Goal: Information Seeking & Learning: Learn about a topic

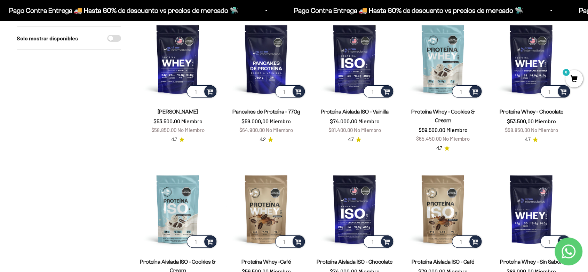
scroll to position [77, 0]
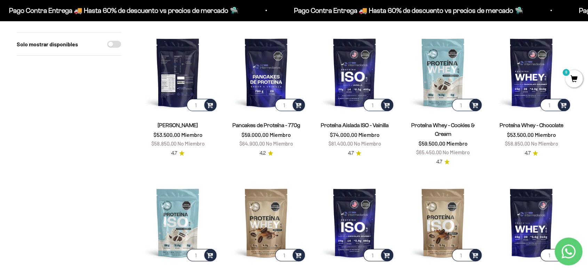
click at [156, 76] on img at bounding box center [178, 72] width 80 height 80
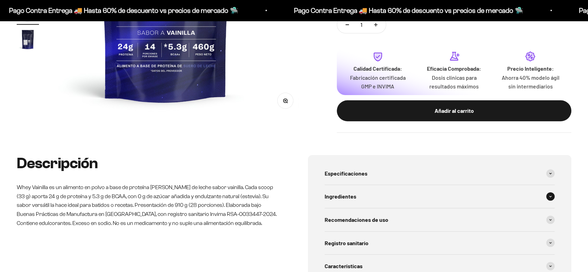
scroll to position [270, 0]
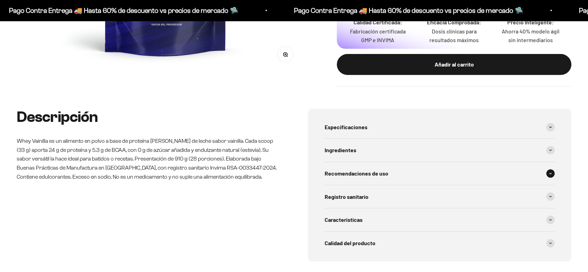
click at [371, 169] on span "Recomendaciones de uso" at bounding box center [357, 173] width 64 height 9
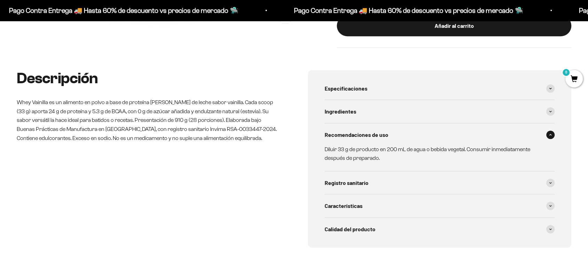
scroll to position [0, 1294]
click at [398, 77] on div "Especificaciones" at bounding box center [440, 88] width 230 height 23
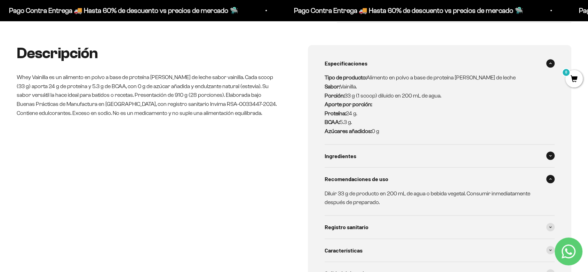
scroll to position [348, 0]
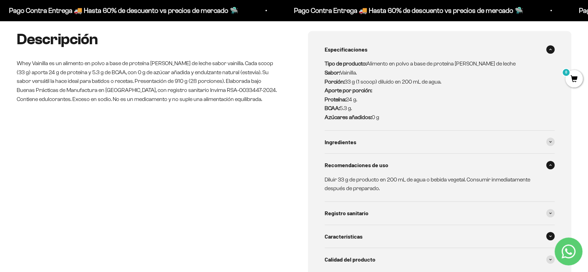
click at [368, 225] on div "Características" at bounding box center [440, 236] width 230 height 23
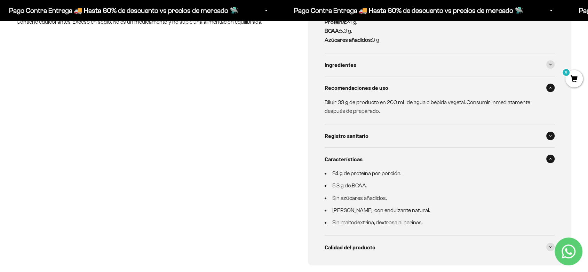
click at [359, 131] on span "Registro sanitario" at bounding box center [347, 135] width 44 height 9
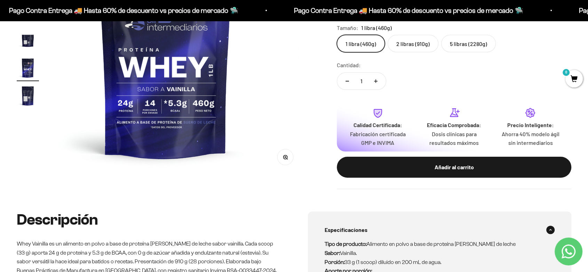
scroll to position [155, 0]
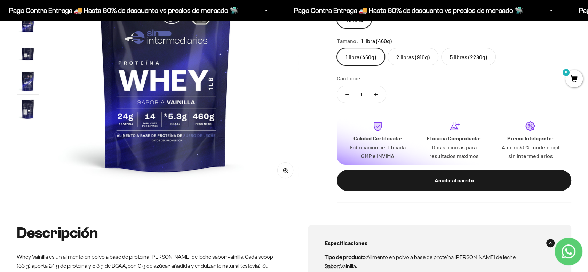
click at [33, 100] on img "Ir al artículo 7" at bounding box center [28, 109] width 22 height 22
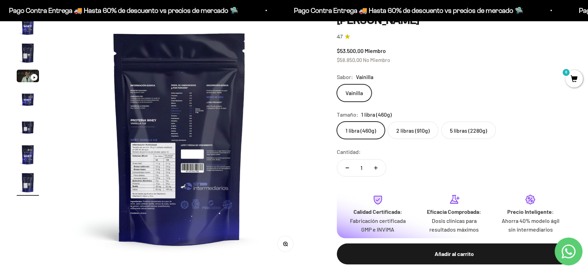
scroll to position [77, 0]
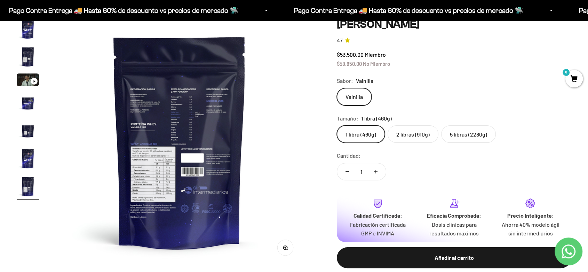
click at [182, 141] on img at bounding box center [180, 142] width 248 height 248
click at [186, 98] on img at bounding box center [180, 142] width 248 height 248
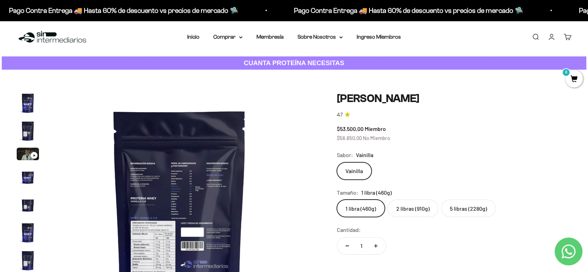
scroll to position [0, 0]
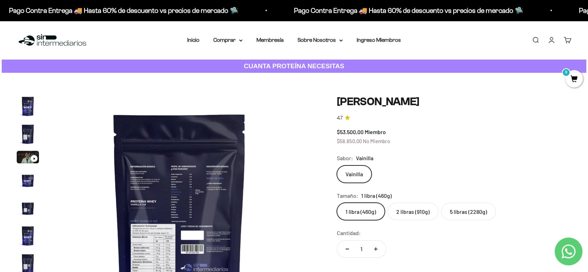
click at [27, 126] on img "Ir al artículo 2" at bounding box center [28, 134] width 22 height 22
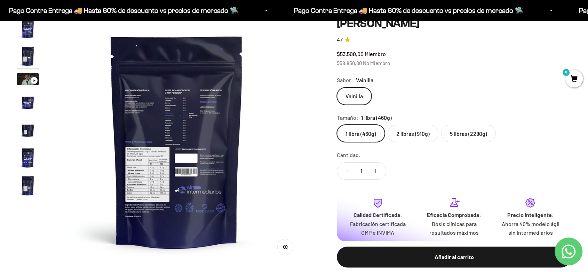
scroll to position [77, 0]
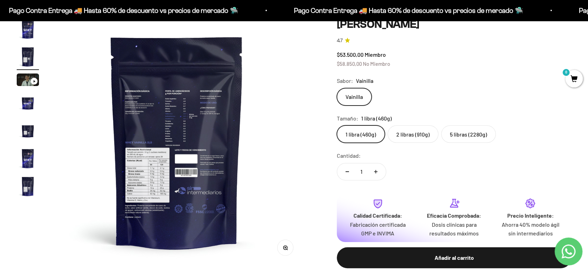
click at [408, 132] on label "2 libras (910g)" at bounding box center [413, 133] width 51 height 17
click at [337, 125] on input "2 libras (910g)" at bounding box center [337, 125] width 0 height 0
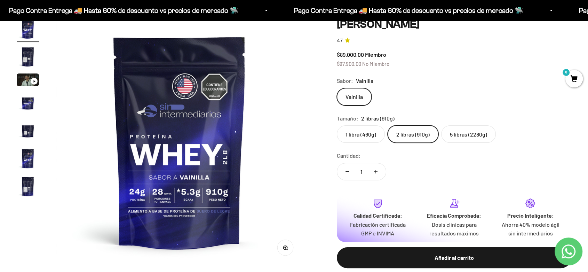
click at [455, 126] on label "5 libras (2280g)" at bounding box center [468, 133] width 55 height 17
click at [337, 125] on input "5 libras (2280g)" at bounding box center [337, 125] width 0 height 0
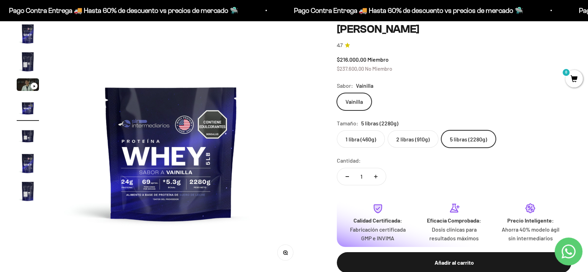
scroll to position [77, 0]
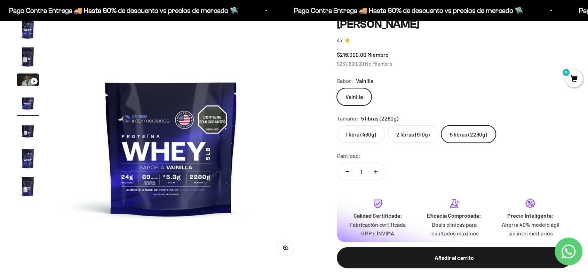
click at [372, 128] on label "1 libra (460g)" at bounding box center [361, 133] width 48 height 17
click at [337, 125] on input "1 libra (460g)" at bounding box center [337, 125] width 0 height 0
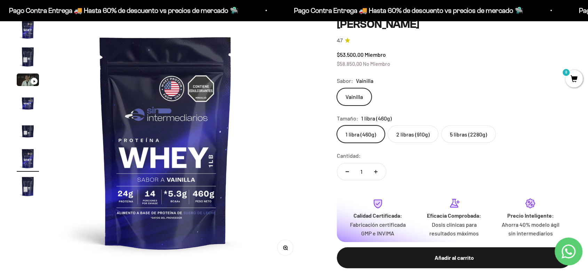
click at [404, 125] on label "2 libras (910g)" at bounding box center [413, 133] width 51 height 17
click at [337, 125] on input "2 libras (910g)" at bounding box center [337, 125] width 0 height 0
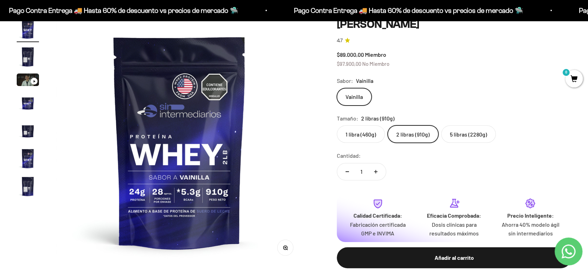
click at [361, 131] on label "1 libra (460g)" at bounding box center [361, 133] width 48 height 17
click at [337, 125] on input "1 libra (460g)" at bounding box center [337, 125] width 0 height 0
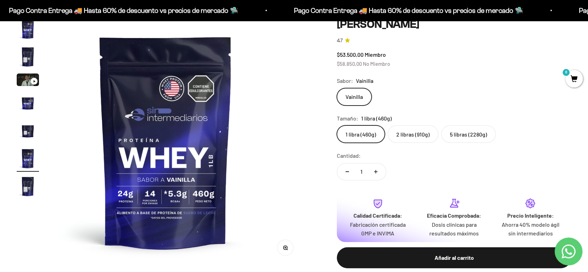
click at [409, 127] on label "2 libras (910g)" at bounding box center [413, 133] width 51 height 17
click at [337, 125] on input "2 libras (910g)" at bounding box center [337, 125] width 0 height 0
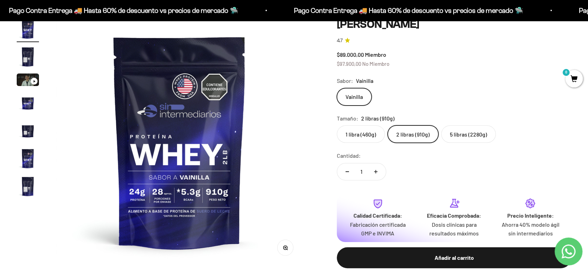
click at [441, 127] on label "5 libras (2280g)" at bounding box center [468, 133] width 55 height 17
click at [337, 125] on input "5 libras (2280g)" at bounding box center [337, 125] width 0 height 0
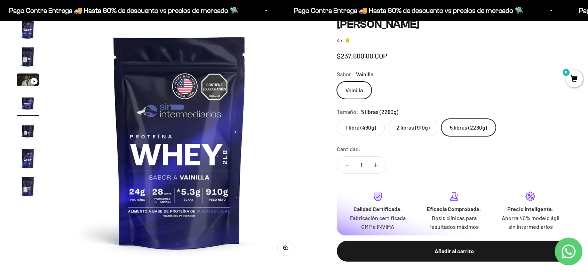
scroll to position [0, 777]
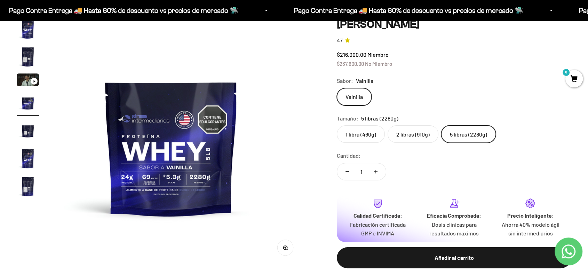
click at [366, 129] on label "1 libra (460g)" at bounding box center [361, 133] width 48 height 17
click at [337, 125] on input "1 libra (460g)" at bounding box center [337, 125] width 0 height 0
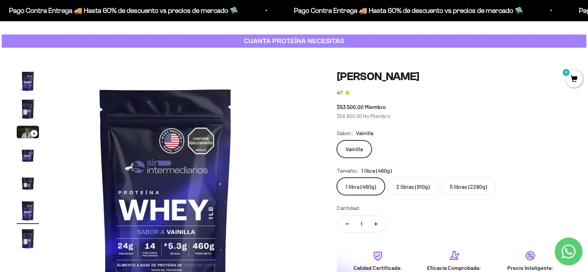
scroll to position [39, 0]
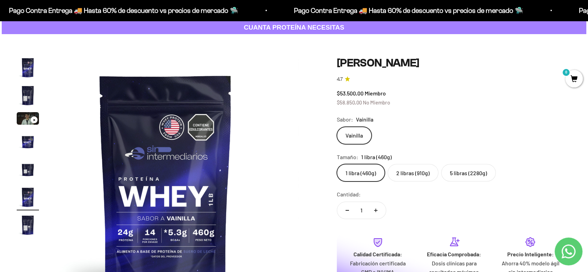
click at [33, 96] on img "Ir al artículo 2" at bounding box center [28, 95] width 22 height 22
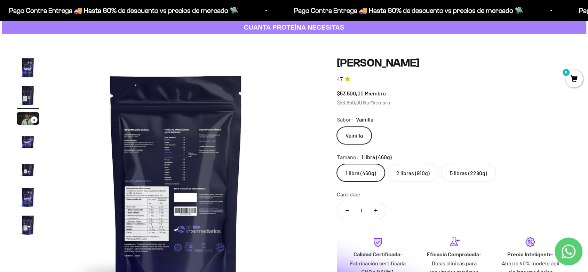
click at [173, 162] on img at bounding box center [176, 180] width 248 height 248
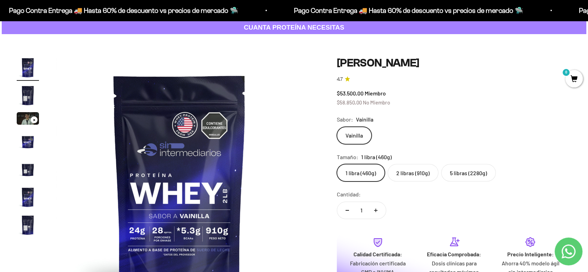
scroll to position [0, 0]
click at [284, 192] on img at bounding box center [180, 180] width 248 height 248
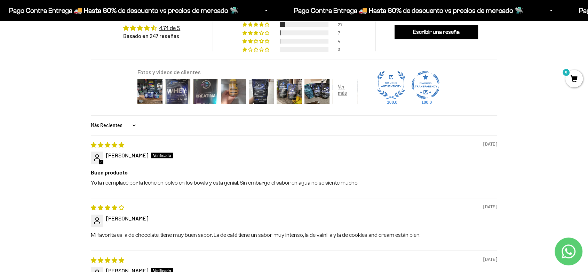
scroll to position [735, 0]
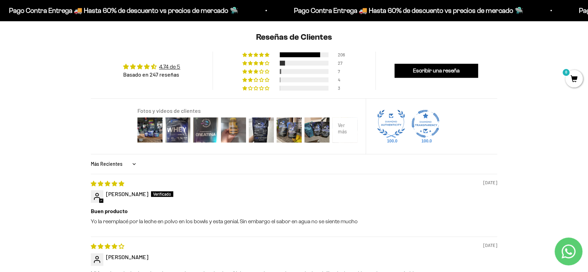
click at [342, 116] on div at bounding box center [345, 130] width 28 height 28
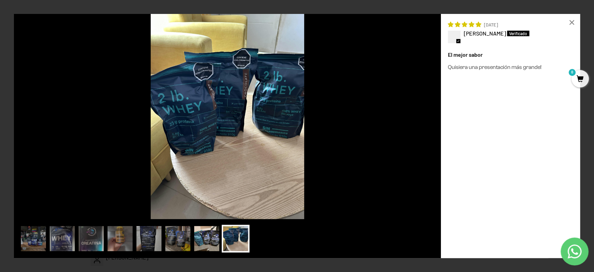
click at [208, 238] on img at bounding box center [207, 238] width 28 height 28
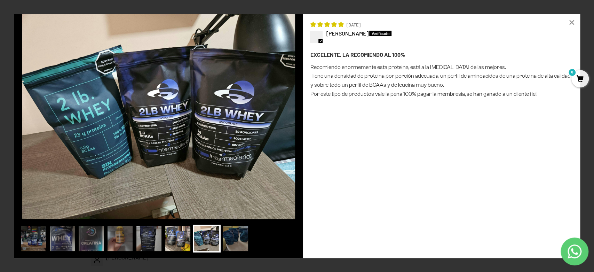
click at [175, 241] on img at bounding box center [178, 238] width 28 height 28
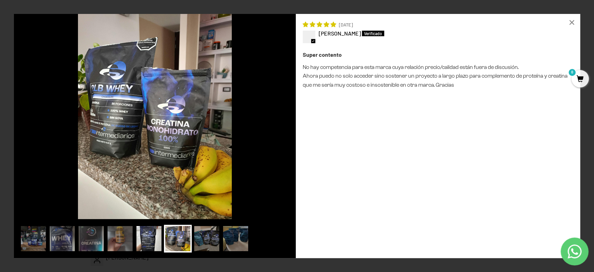
click at [142, 244] on img at bounding box center [149, 238] width 28 height 28
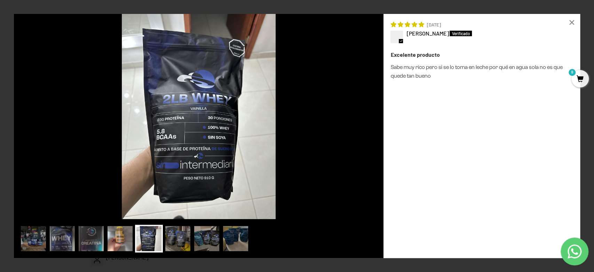
click at [123, 247] on img at bounding box center [120, 238] width 28 height 28
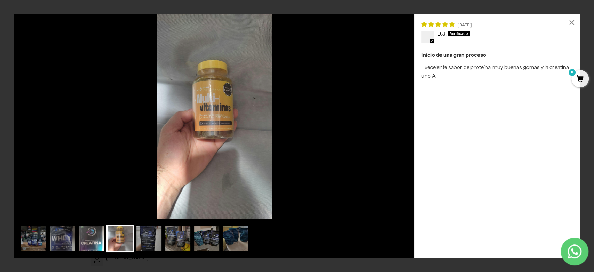
click at [92, 242] on img at bounding box center [91, 238] width 28 height 28
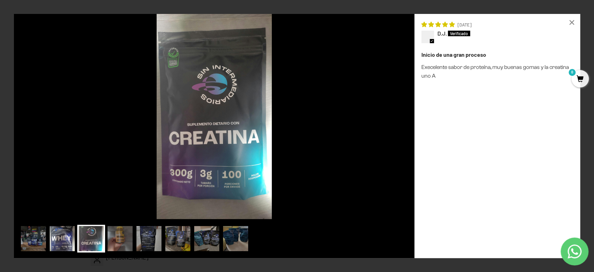
click at [61, 242] on img at bounding box center [62, 238] width 28 height 28
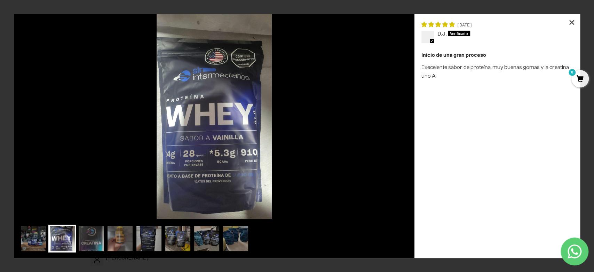
click at [570, 20] on div "×" at bounding box center [571, 22] width 17 height 17
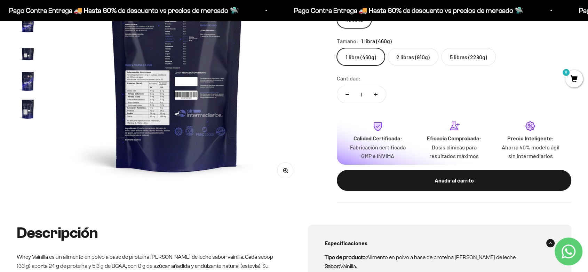
scroll to position [116, 0]
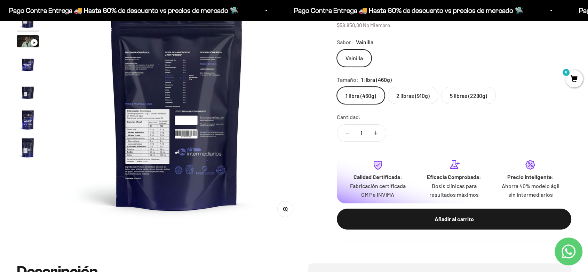
click at [29, 146] on img "Ir al artículo 7" at bounding box center [28, 147] width 22 height 22
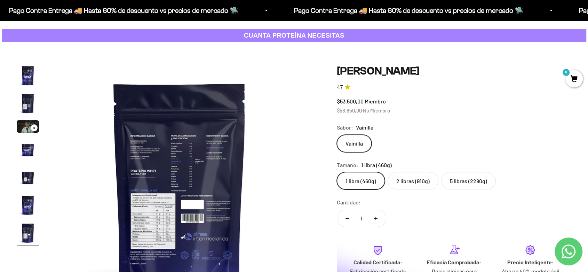
scroll to position [0, 0]
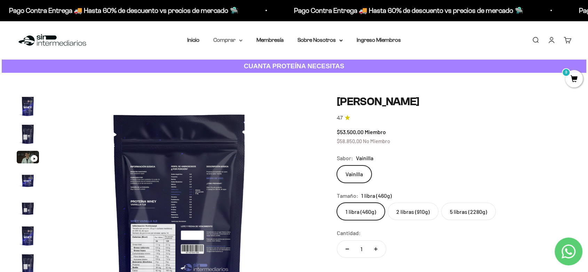
click at [230, 39] on summary "Comprar" at bounding box center [227, 40] width 29 height 9
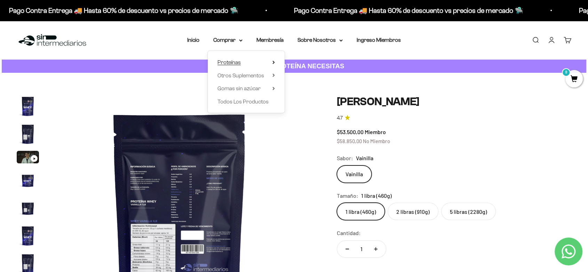
click at [249, 59] on summary "Proteínas" at bounding box center [246, 62] width 57 height 9
click at [307, 72] on span "Whey" at bounding box center [301, 75] width 14 height 6
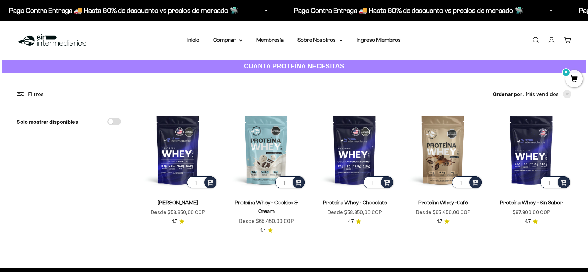
scroll to position [39, 0]
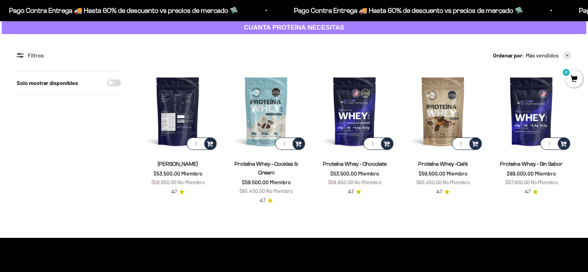
click at [171, 109] on img at bounding box center [178, 111] width 80 height 80
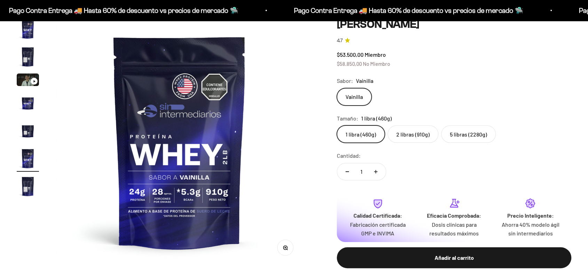
scroll to position [0, 1294]
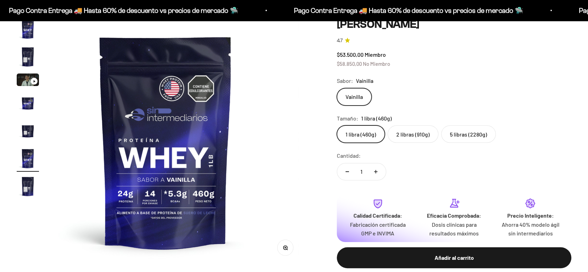
click at [25, 76] on img "Ir al artículo 3" at bounding box center [28, 79] width 22 height 13
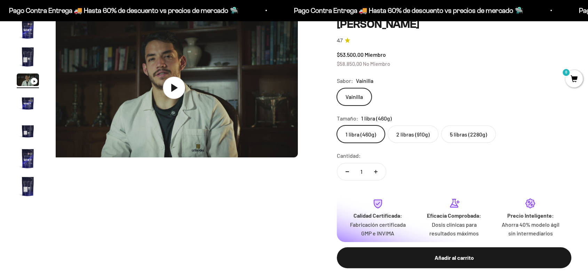
scroll to position [0, 518]
click at [32, 104] on img "Ir al artículo 4" at bounding box center [28, 103] width 22 height 22
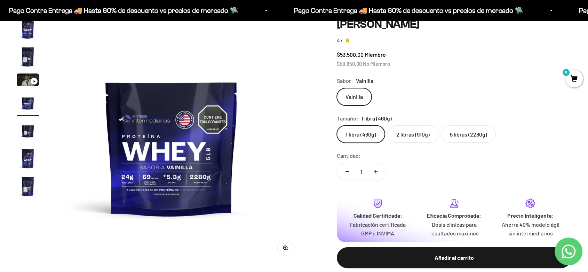
click at [30, 128] on img "Ir al artículo 5" at bounding box center [28, 130] width 22 height 22
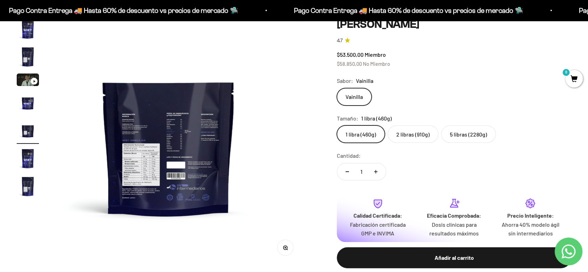
click at [181, 160] on img at bounding box center [169, 142] width 248 height 248
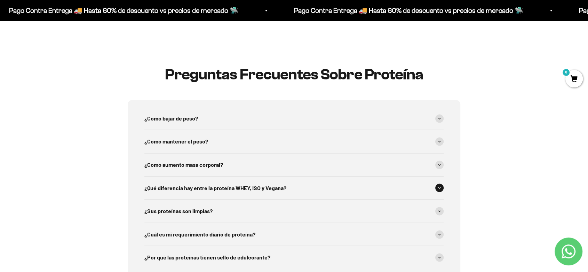
scroll to position [1044, 0]
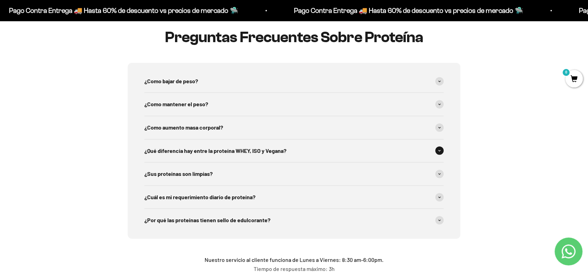
click at [277, 139] on div "¿Qué diferencia hay entre la proteína WHEY, ISO y Vegana?" at bounding box center [293, 150] width 299 height 23
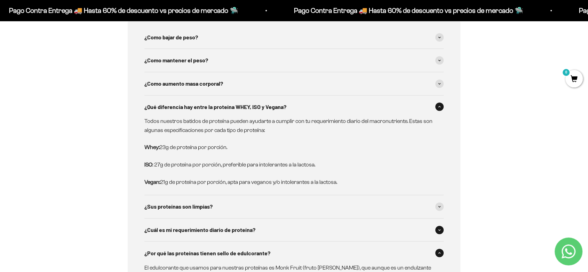
scroll to position [1121, 0]
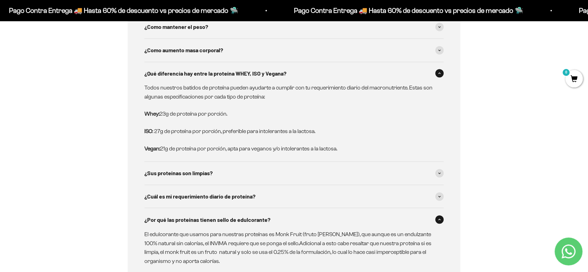
click at [438, 208] on div "¿Por qué las proteínas tienen sello de edulcorante?" at bounding box center [293, 219] width 299 height 23
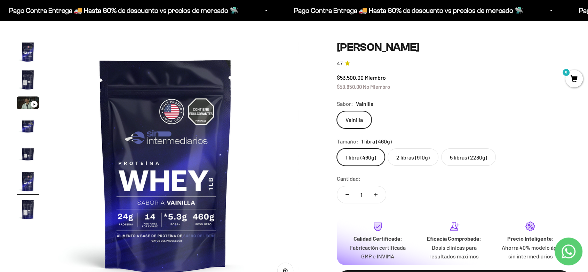
scroll to position [77, 0]
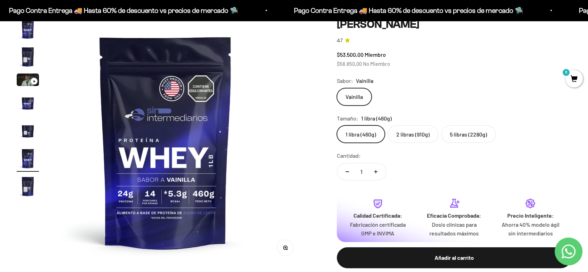
click at [181, 113] on img at bounding box center [166, 142] width 248 height 248
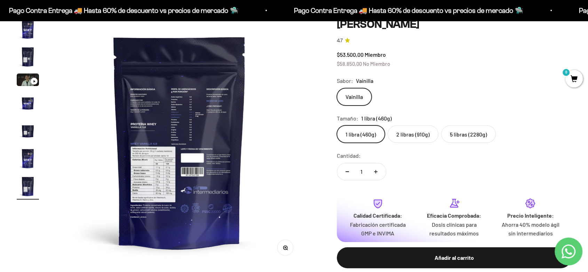
scroll to position [0, 1553]
click at [92, 141] on img at bounding box center [180, 142] width 248 height 248
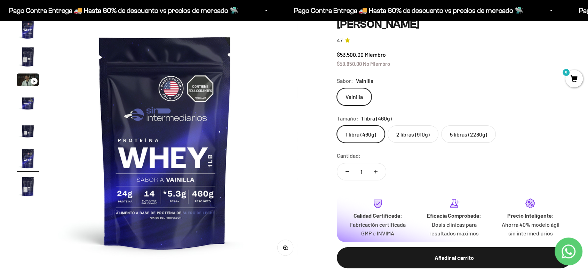
scroll to position [0, 1294]
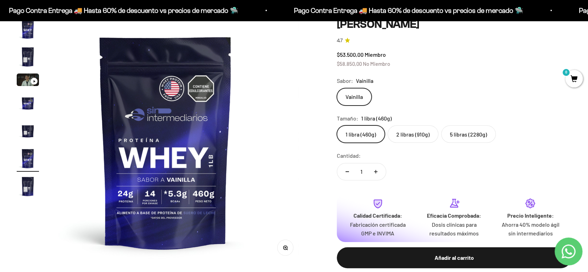
click at [25, 188] on img "Ir al artículo 7" at bounding box center [28, 186] width 22 height 22
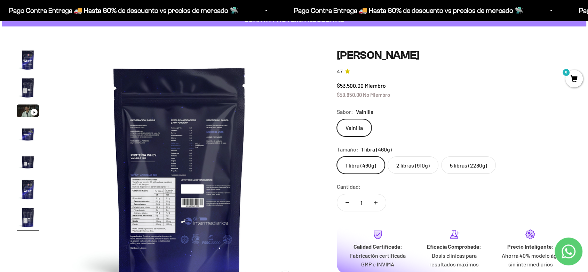
scroll to position [0, 0]
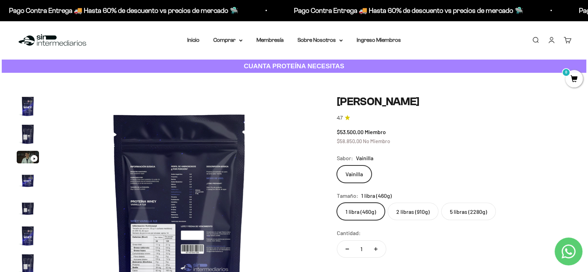
click at [25, 97] on img "Ir al artículo 1" at bounding box center [28, 106] width 22 height 22
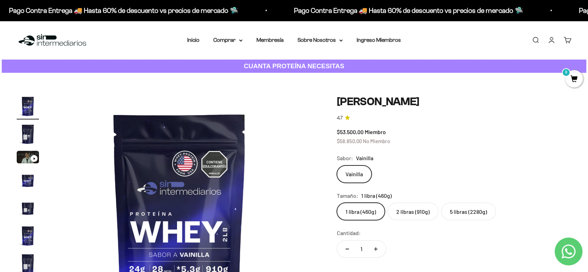
click at [22, 132] on img "Ir al artículo 2" at bounding box center [28, 134] width 22 height 22
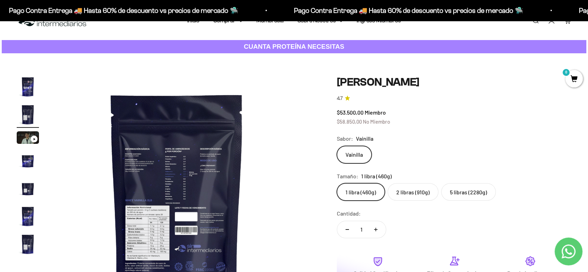
scroll to position [39, 0]
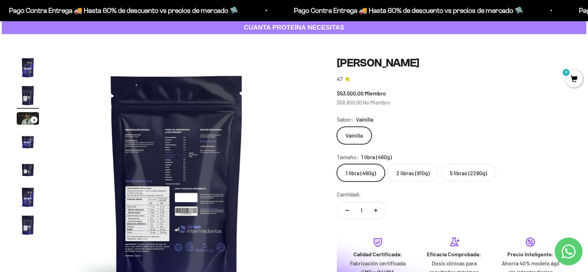
click at [19, 143] on img "Ir al artículo 4" at bounding box center [28, 141] width 22 height 22
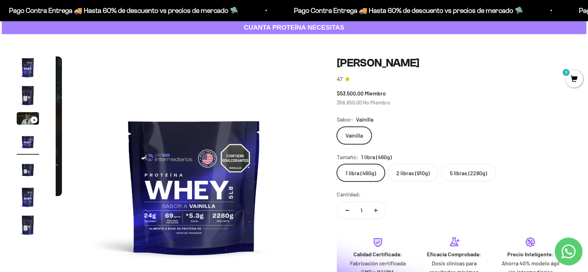
scroll to position [0, 777]
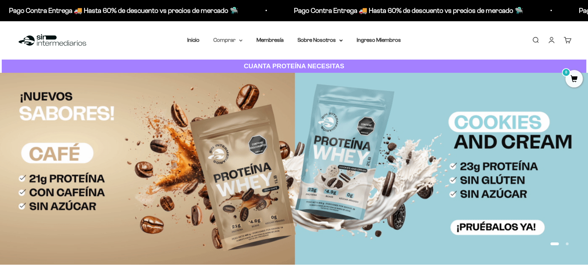
click at [237, 36] on summary "Comprar" at bounding box center [227, 40] width 29 height 9
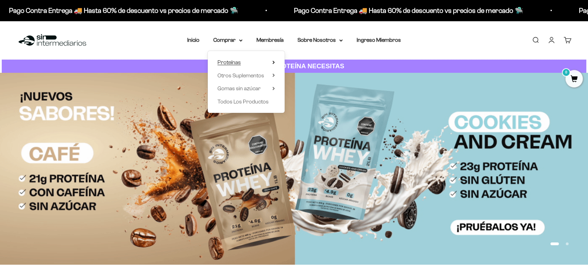
click at [257, 58] on summary "Proteínas" at bounding box center [246, 62] width 57 height 9
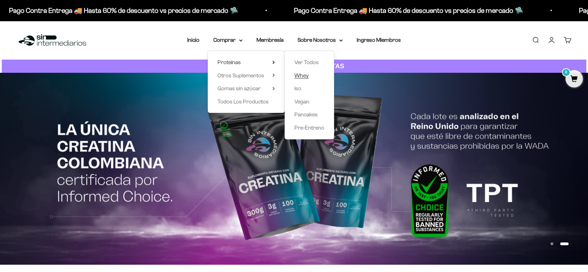
click at [308, 71] on link "Whey" at bounding box center [309, 75] width 30 height 9
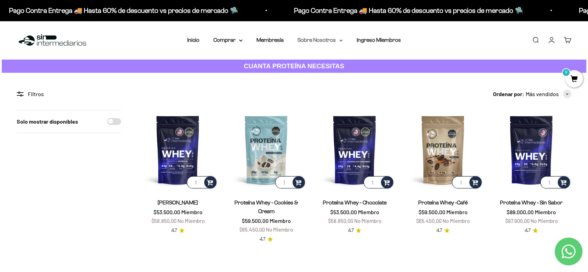
click at [334, 37] on summary "Sobre Nosotros" at bounding box center [320, 40] width 45 height 9
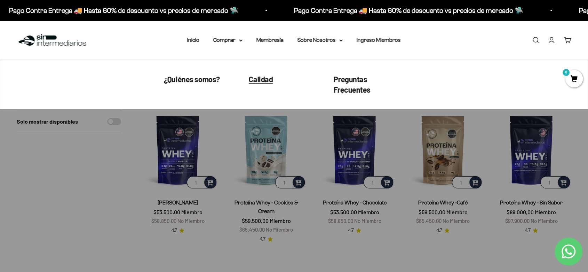
click at [261, 74] on span "Calidad" at bounding box center [261, 78] width 24 height 9
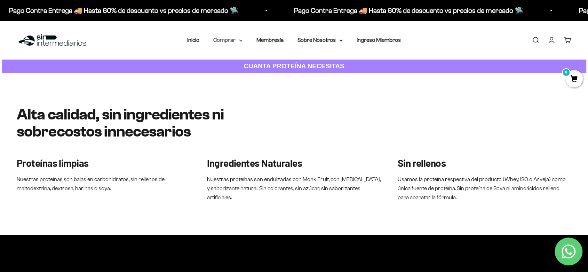
click at [234, 39] on summary "Comprar" at bounding box center [227, 40] width 29 height 9
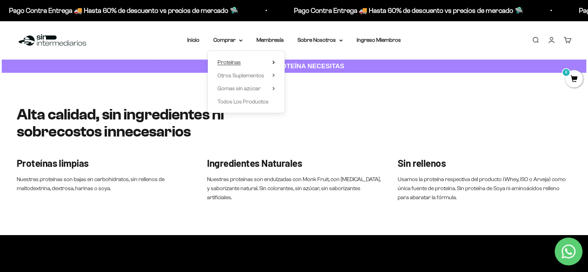
click at [248, 58] on summary "Proteínas" at bounding box center [246, 62] width 57 height 9
click at [306, 72] on span "Whey" at bounding box center [301, 75] width 14 height 6
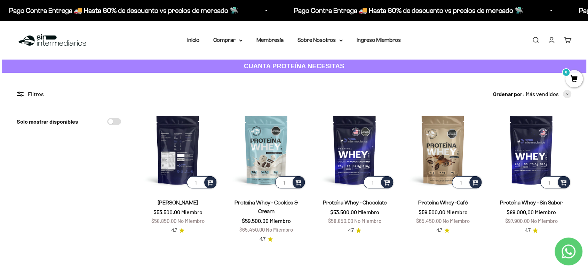
click at [170, 142] on img at bounding box center [178, 150] width 80 height 80
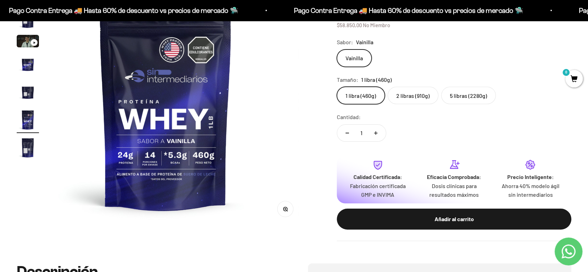
scroll to position [270, 0]
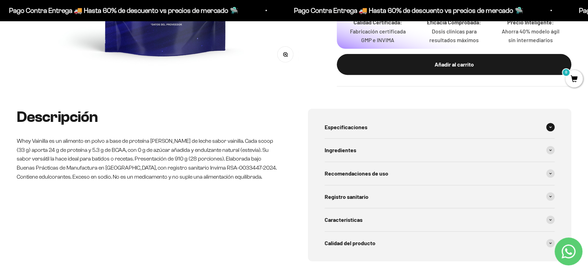
click at [352, 123] on span "Especificaciones" at bounding box center [346, 127] width 43 height 9
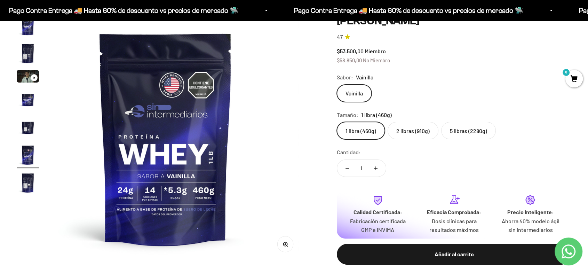
scroll to position [77, 0]
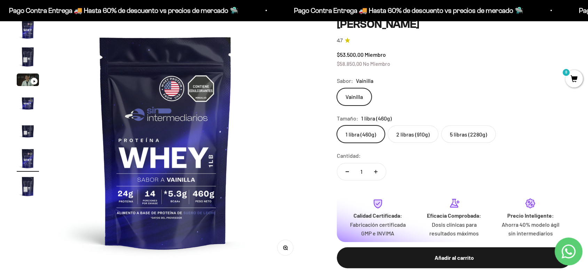
click at [285, 139] on img at bounding box center [166, 142] width 248 height 248
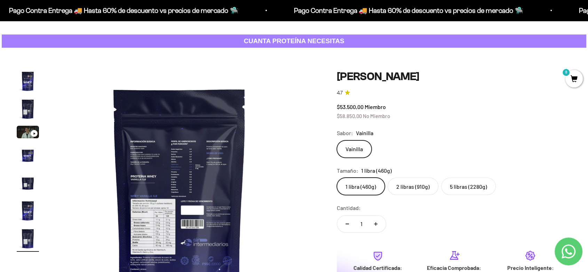
scroll to position [39, 0]
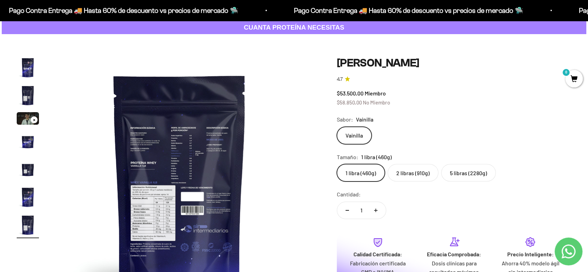
click at [31, 188] on img "Ir al artículo 6" at bounding box center [28, 197] width 22 height 22
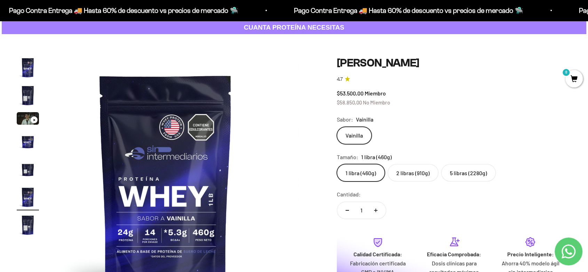
click at [22, 222] on img "Ir al artículo 7" at bounding box center [28, 225] width 22 height 22
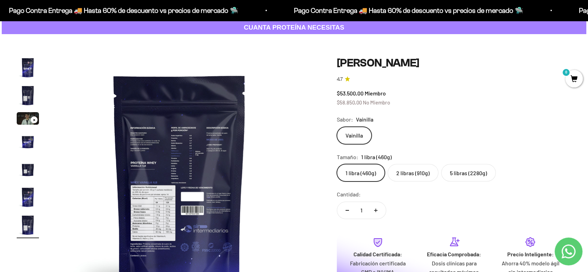
click at [31, 195] on img "Ir al artículo 6" at bounding box center [28, 197] width 22 height 22
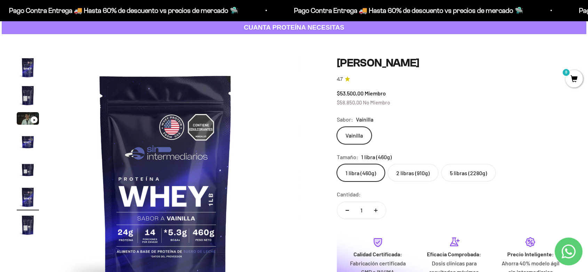
click at [27, 167] on img "Ir al artículo 5" at bounding box center [28, 169] width 22 height 22
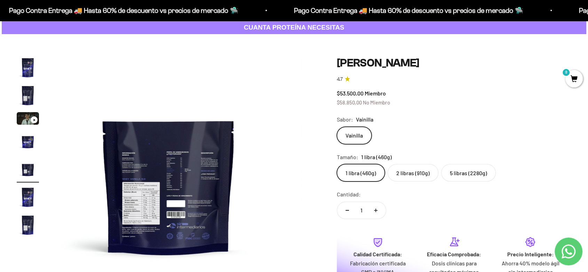
click at [31, 194] on img "Ir al artículo 6" at bounding box center [28, 197] width 22 height 22
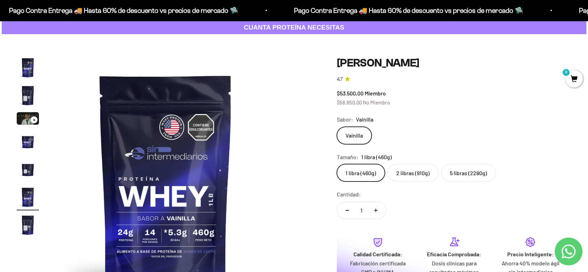
click at [23, 224] on img "Ir al artículo 7" at bounding box center [28, 225] width 22 height 22
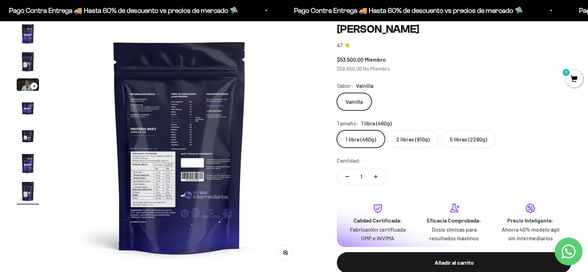
scroll to position [116, 0]
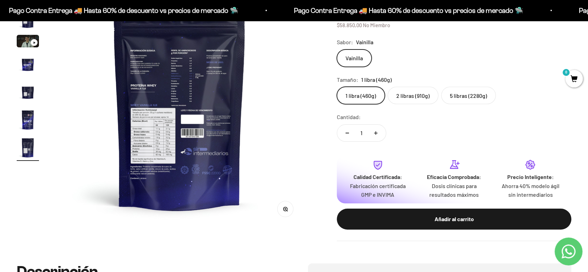
click at [449, 88] on label "5 libras (2280g)" at bounding box center [468, 95] width 55 height 17
click at [337, 87] on input "5 libras (2280g)" at bounding box center [337, 86] width 0 height 0
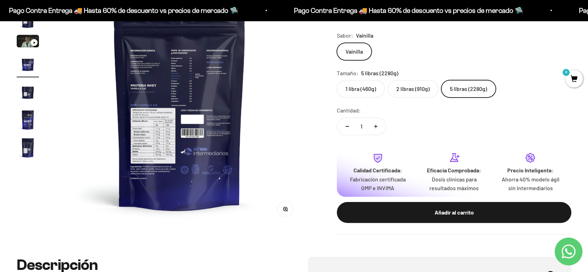
scroll to position [0, 777]
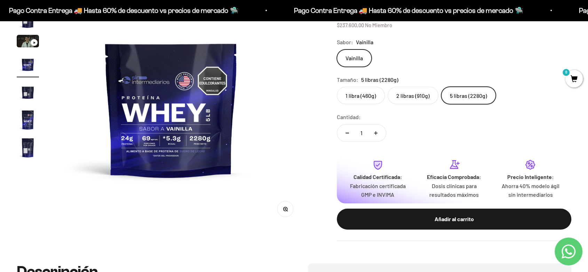
click at [364, 94] on label "1 libra (460g)" at bounding box center [361, 95] width 48 height 17
click at [337, 87] on input "1 libra (460g)" at bounding box center [337, 86] width 0 height 0
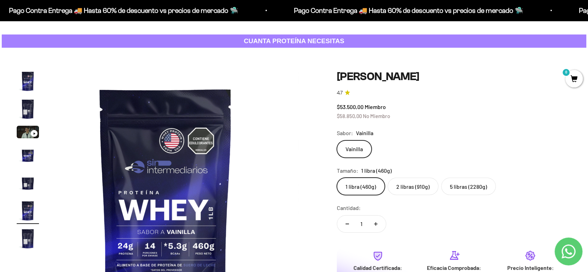
scroll to position [39, 0]
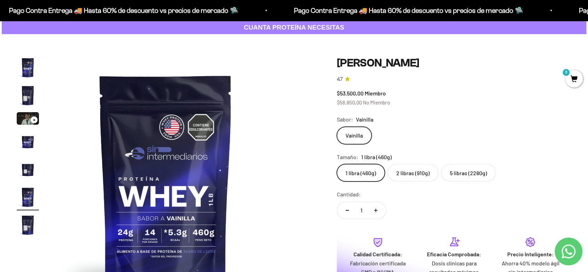
click at [24, 230] on img "Ir al artículo 7" at bounding box center [28, 225] width 22 height 22
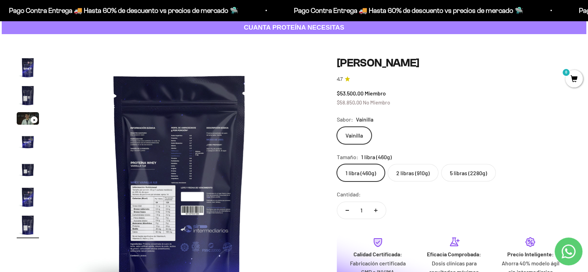
scroll to position [0, 1553]
click at [184, 224] on img at bounding box center [180, 180] width 248 height 248
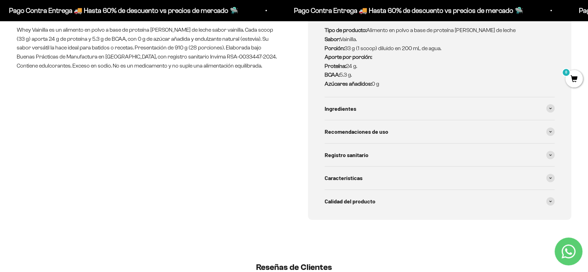
scroll to position [309, 0]
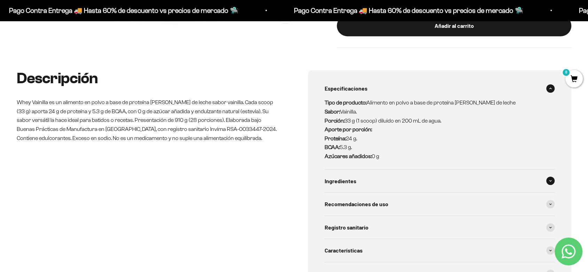
click at [384, 169] on div "Ingredientes" at bounding box center [440, 180] width 230 height 23
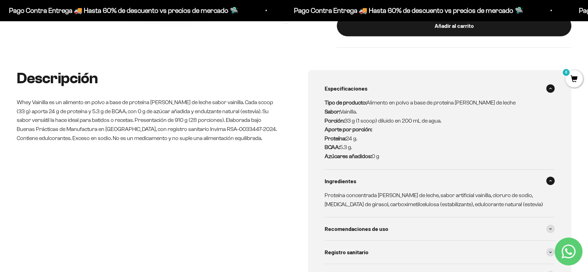
click at [384, 169] on div "Ingredientes" at bounding box center [440, 180] width 230 height 23
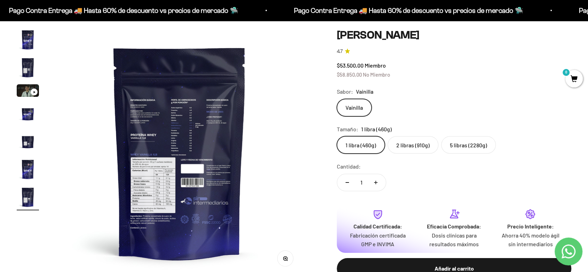
scroll to position [77, 0]
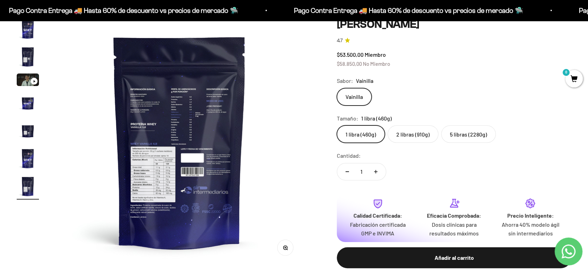
click at [172, 192] on img at bounding box center [180, 142] width 248 height 248
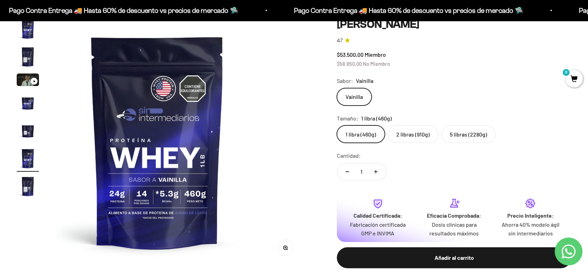
scroll to position [0, 1294]
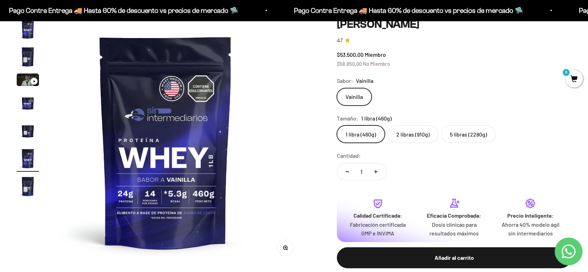
click at [260, 134] on img at bounding box center [166, 142] width 248 height 248
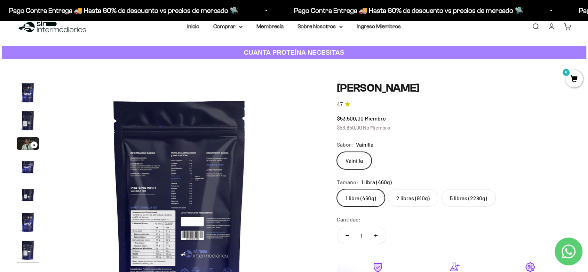
scroll to position [0, 0]
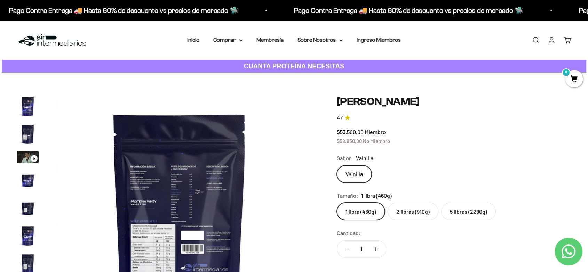
click at [26, 100] on img "Ir al artículo 1" at bounding box center [28, 106] width 22 height 22
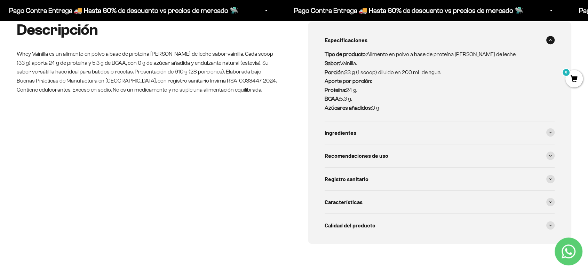
scroll to position [309, 0]
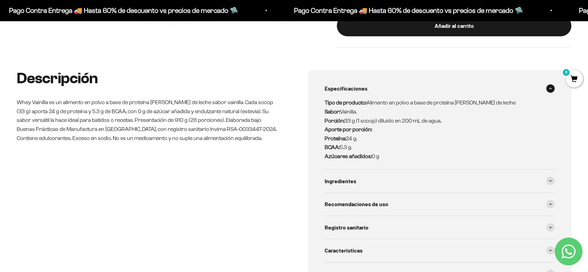
drag, startPoint x: 324, startPoint y: 103, endPoint x: 360, endPoint y: 129, distance: 44.6
click at [360, 129] on p "Tipo de producto: Alimento en polvo a base de proteína de suero de leche Sabor:…" at bounding box center [436, 129] width 222 height 62
copy p "Porción: 33 g (1 scoop) diluido en 200 mL de agua. Aporte por porción: Proteína…"
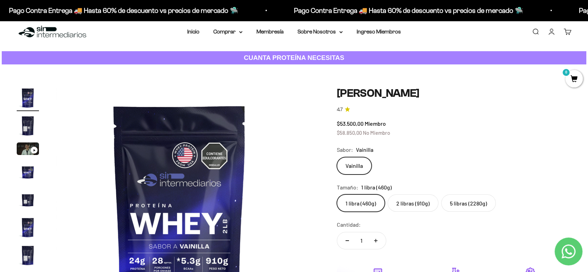
scroll to position [0, 0]
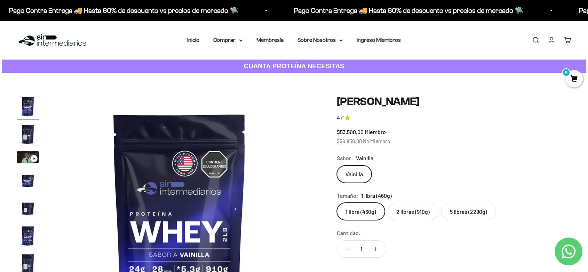
drag, startPoint x: 336, startPoint y: 95, endPoint x: 433, endPoint y: 99, distance: 97.5
click at [445, 95] on h1 "[PERSON_NAME]" at bounding box center [454, 101] width 235 height 13
copy h1 "[PERSON_NAME]"
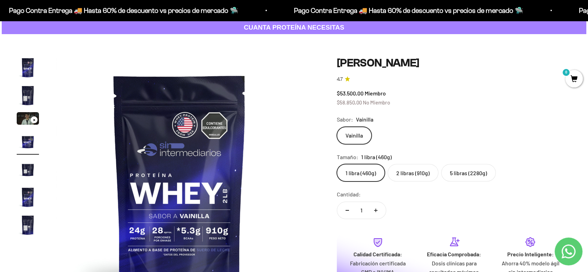
scroll to position [0, 777]
